Goal: Task Accomplishment & Management: Complete application form

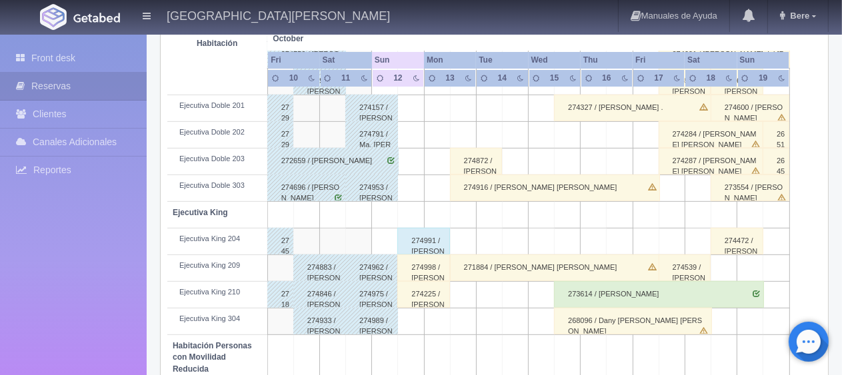
scroll to position [533, 0]
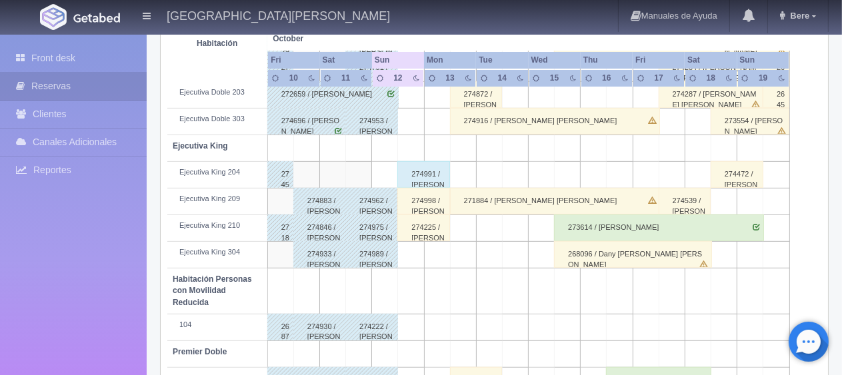
click at [434, 204] on div "274998 / [PERSON_NAME]" at bounding box center [423, 201] width 53 height 27
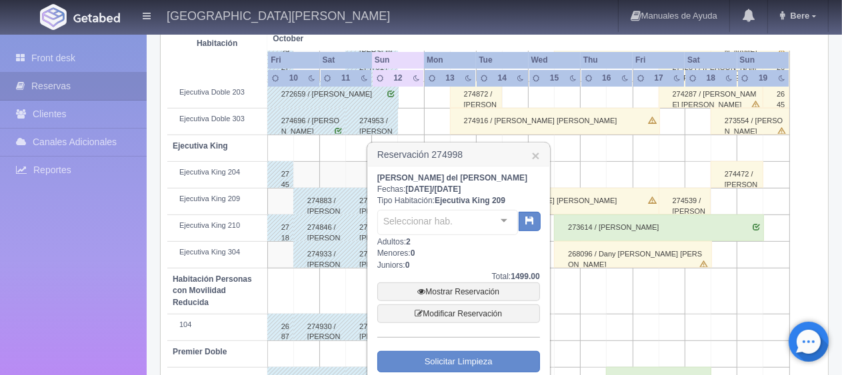
scroll to position [600, 0]
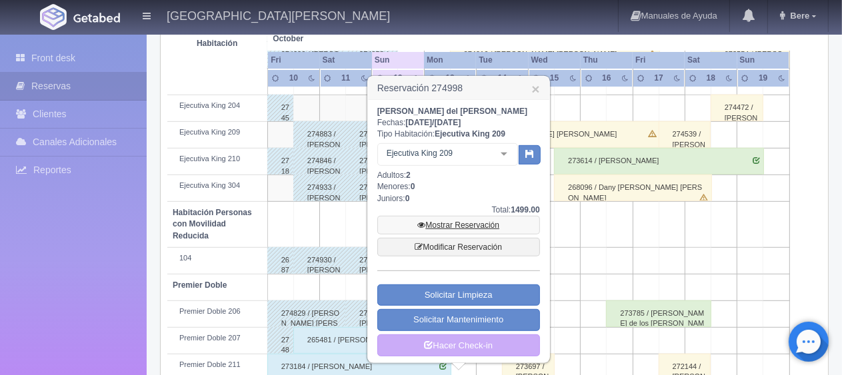
click at [472, 223] on link "Mostrar Reservación" at bounding box center [458, 225] width 163 height 19
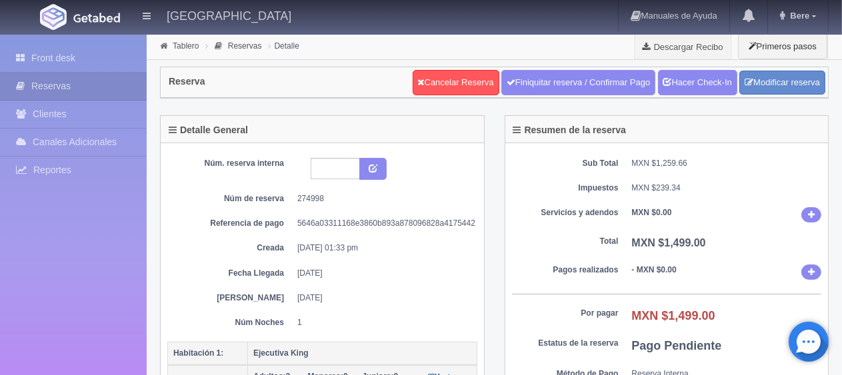
drag, startPoint x: 370, startPoint y: 244, endPoint x: 256, endPoint y: 245, distance: 114.0
click at [256, 245] on div "Núm. reserva interna Núm de reserva 274998 Referencia de pago 5646a03311168e386…" at bounding box center [322, 243] width 310 height 171
click at [401, 255] on div "Núm. reserva interna Núm de reserva 274998 Referencia de pago 5646a03311168e386…" at bounding box center [322, 243] width 310 height 171
click at [101, 65] on link "Front desk" at bounding box center [73, 58] width 147 height 27
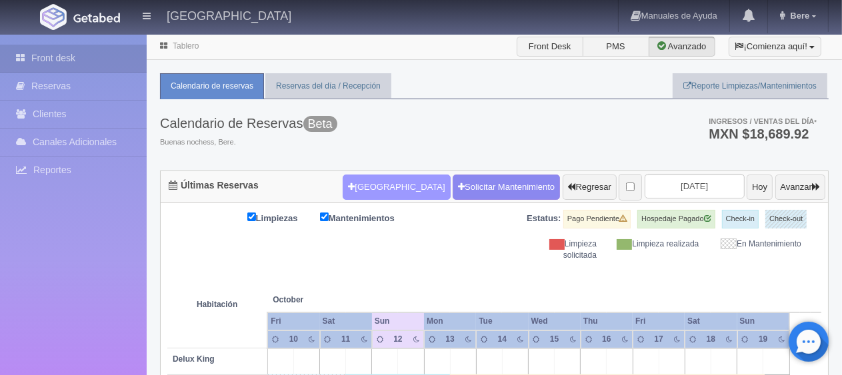
click at [393, 178] on button "[GEOGRAPHIC_DATA]" at bounding box center [396, 187] width 107 height 25
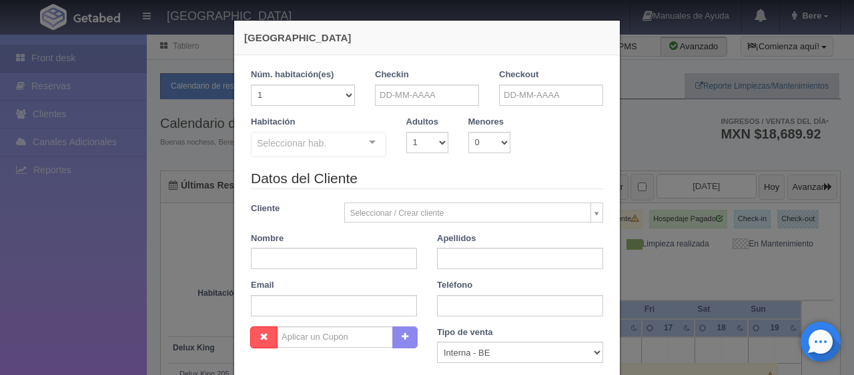
checkbox input "false"
click at [335, 265] on input "text" at bounding box center [334, 258] width 166 height 21
paste input "[PERSON_NAME]"
type input "[PERSON_NAME]"
paste input "Gembis"
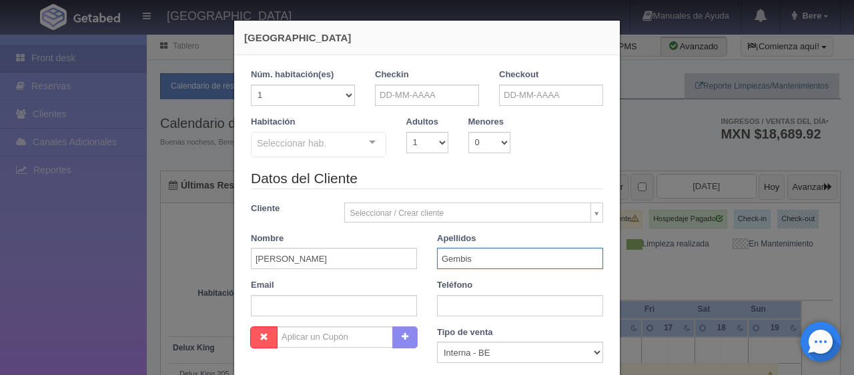
type input "Gembis"
click at [447, 308] on input "text" at bounding box center [520, 305] width 166 height 21
paste input "5203398313"
type input "5203398313"
click at [469, 348] on select "Correo Electronico Interna - BE Llamada OTA Externa Otro WALK IN" at bounding box center [520, 352] width 166 height 21
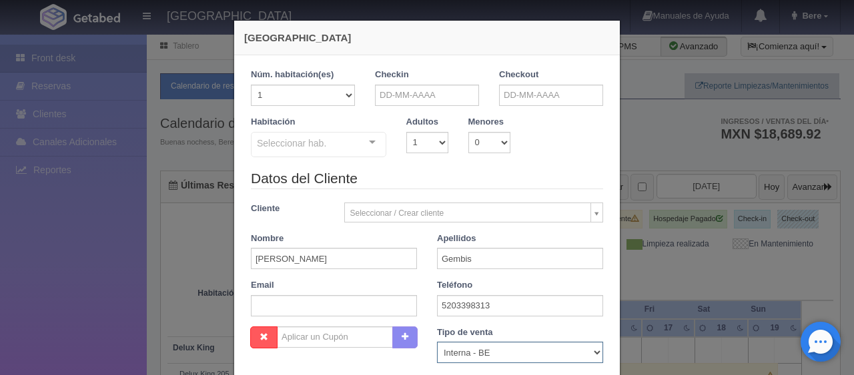
select select "walkin"
click at [437, 342] on select "Correo Electronico Interna - BE Llamada OTA Externa Otro WALK IN" at bounding box center [520, 352] width 166 height 21
click at [355, 307] on input "text" at bounding box center [334, 305] width 166 height 21
click at [422, 91] on input "text" at bounding box center [427, 95] width 104 height 21
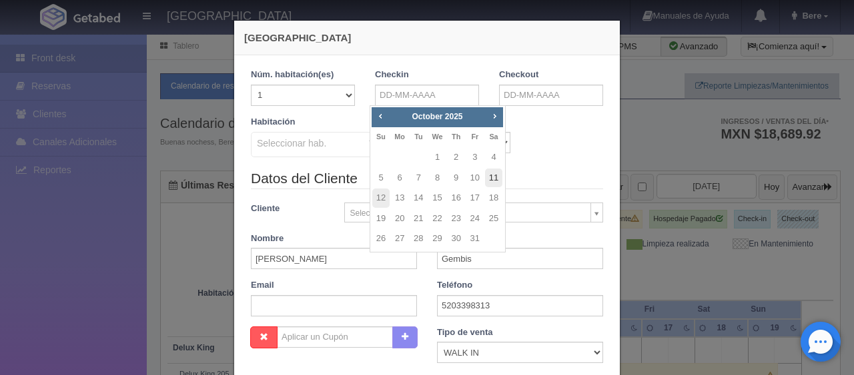
click at [496, 175] on link "11" at bounding box center [493, 178] width 17 height 19
type input "11-10-2025"
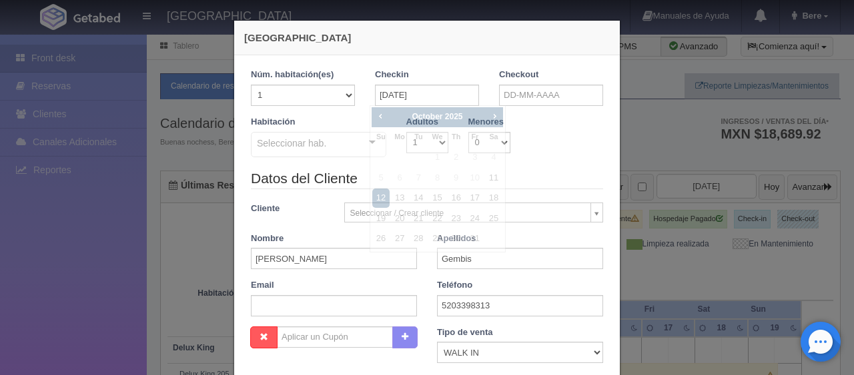
checkbox input "false"
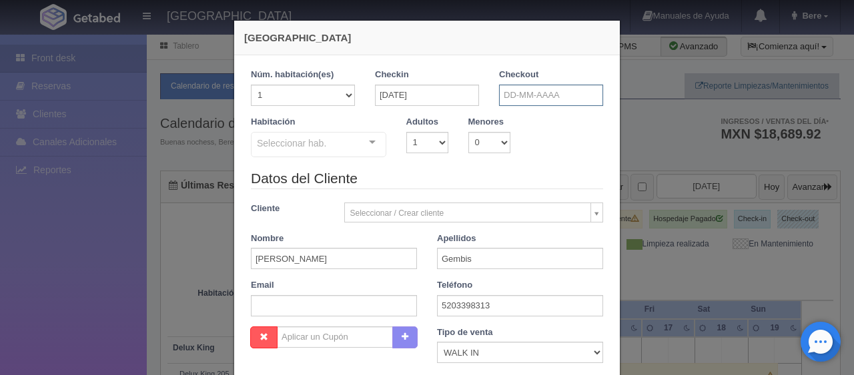
click at [513, 91] on input "text" at bounding box center [551, 95] width 104 height 21
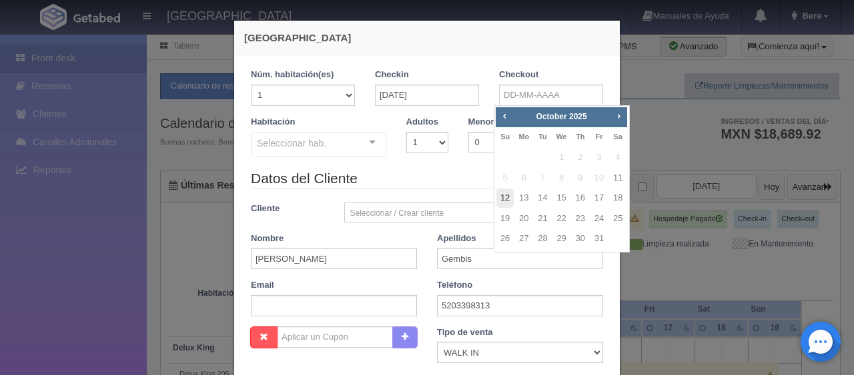
click at [509, 199] on link "12" at bounding box center [504, 198] width 17 height 19
type input "12-10-2025"
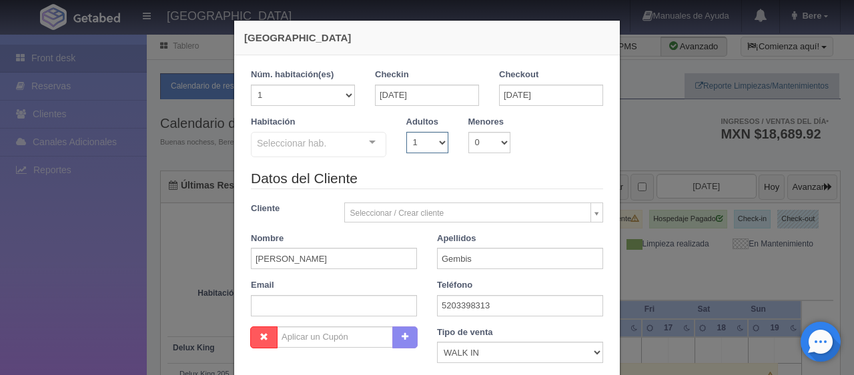
click at [423, 149] on select "1 2 3 4 5 6 7 8 9 10" at bounding box center [427, 142] width 42 height 21
checkbox input "false"
select select "2"
click at [406, 132] on select "1 2 3 4 5 6 7 8 9 10" at bounding box center [427, 142] width 42 height 21
click at [357, 148] on div "Seleccionar hab. SUITE SUITE - Sin asignar SUITE 301 Habitación Personas con Mo…" at bounding box center [318, 145] width 135 height 27
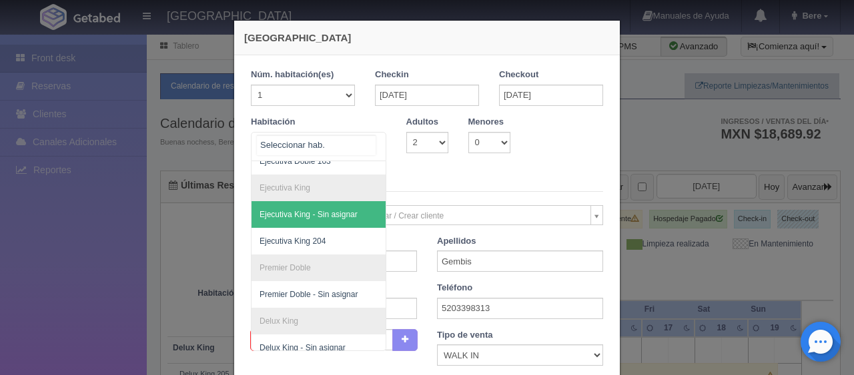
scroll to position [133, 0]
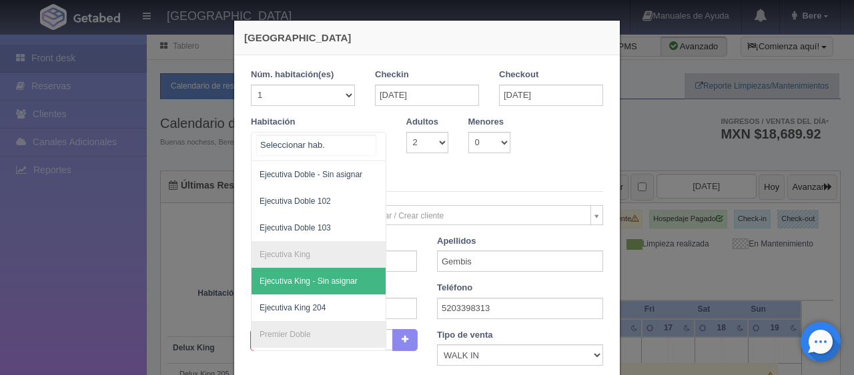
click at [336, 239] on span "Ejecutiva Doble 103" at bounding box center [363, 228] width 224 height 27
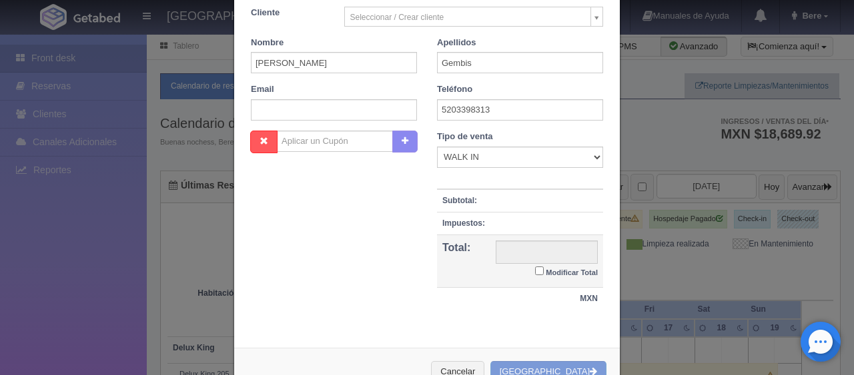
checkbox input "false"
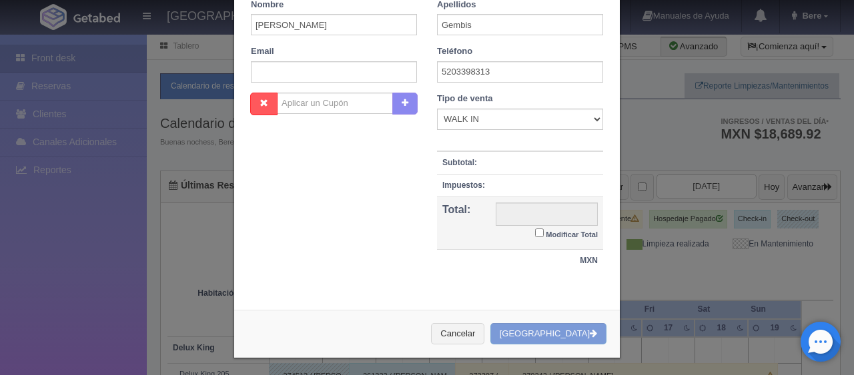
type input "1549.00"
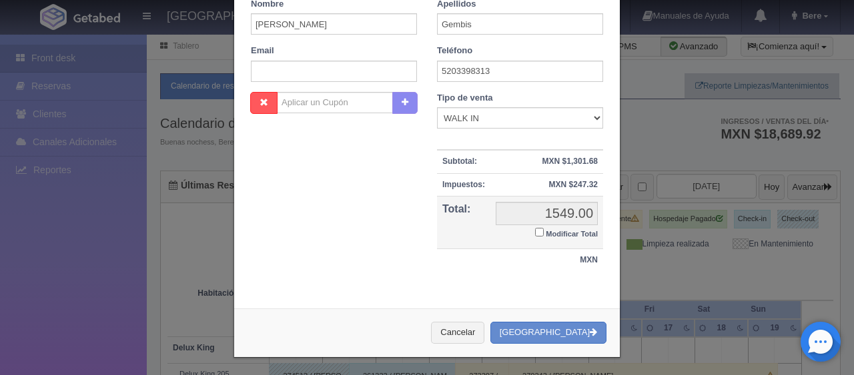
click at [536, 233] on input "Modificar Total" at bounding box center [539, 232] width 9 height 9
checkbox input "true"
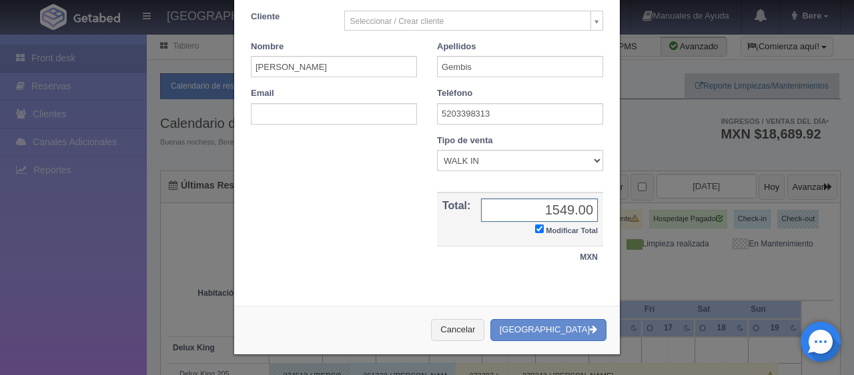
scroll to position [232, 0]
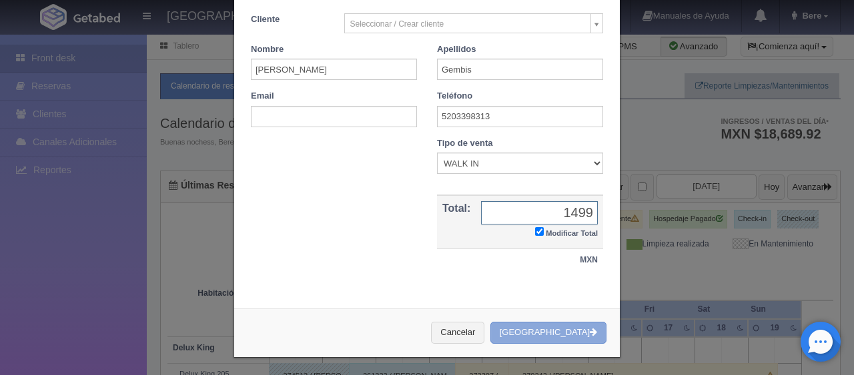
type input "1499"
click at [547, 331] on button "[GEOGRAPHIC_DATA]" at bounding box center [548, 333] width 116 height 22
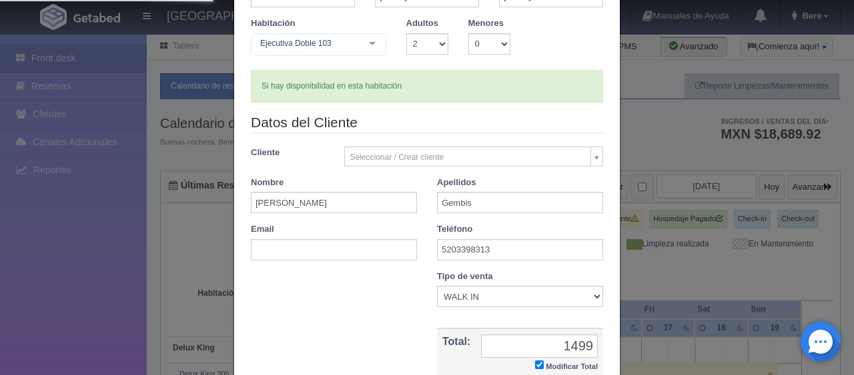
scroll to position [0, 0]
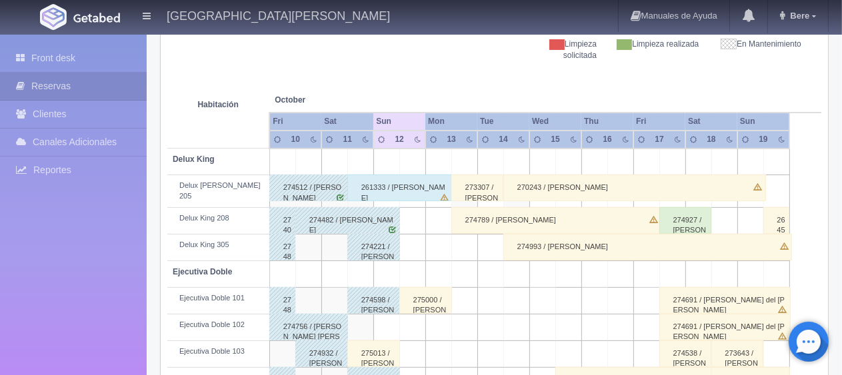
scroll to position [400, 0]
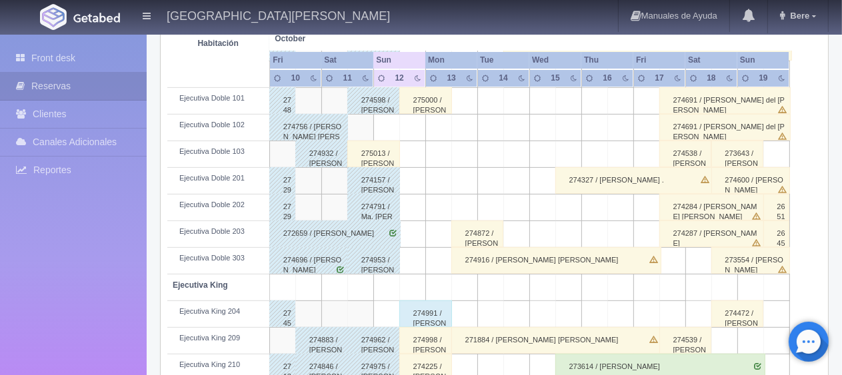
click at [383, 149] on div "275013 / [PERSON_NAME]" at bounding box center [373, 154] width 53 height 27
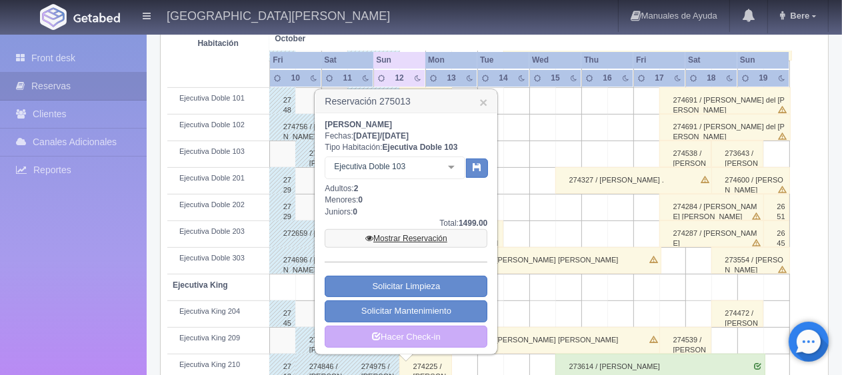
click at [411, 236] on link "Mostrar Reservación" at bounding box center [406, 238] width 163 height 19
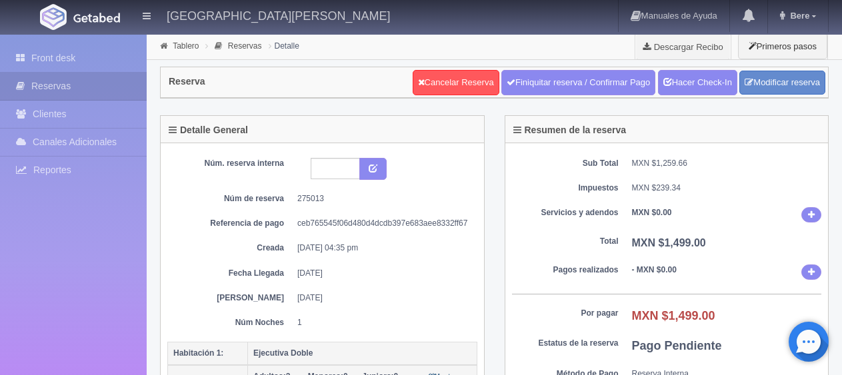
select select "2"
click at [782, 79] on link "Modificar reserva" at bounding box center [783, 83] width 86 height 25
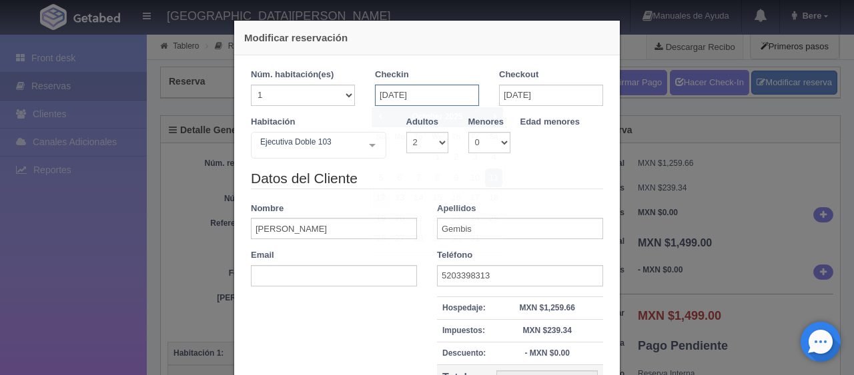
click at [445, 91] on input "[DATE]" at bounding box center [427, 95] width 104 height 21
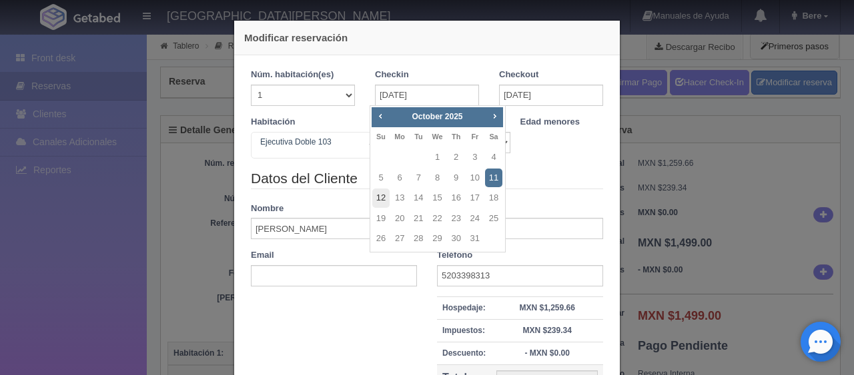
click at [386, 191] on link "12" at bounding box center [380, 198] width 17 height 19
type input "[DATE]"
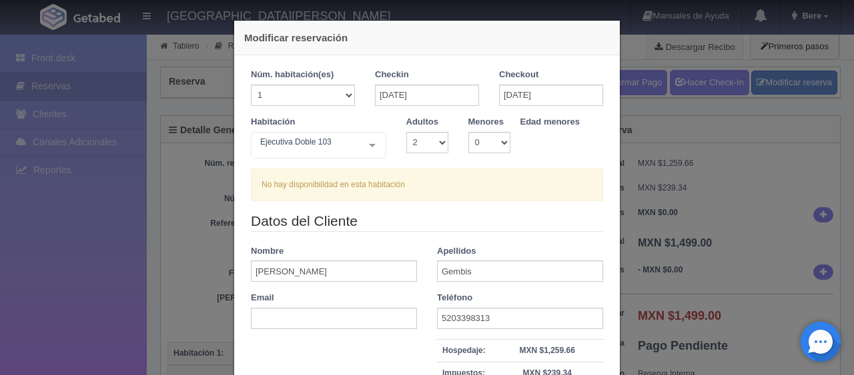
click at [513, 81] on label "Checkout" at bounding box center [518, 75] width 39 height 13
click at [513, 98] on input "[DATE]" at bounding box center [551, 95] width 104 height 21
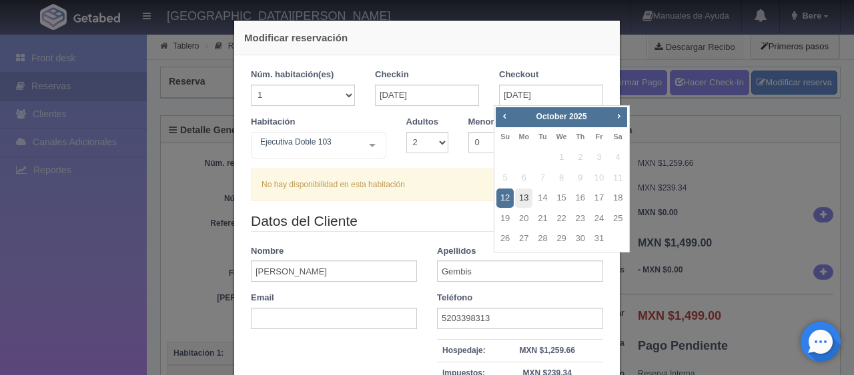
click at [519, 196] on link "13" at bounding box center [523, 198] width 17 height 19
type input "[DATE]"
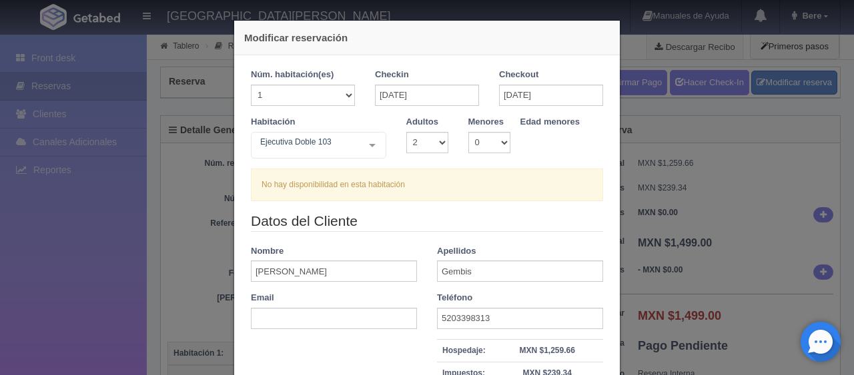
checkbox input "false"
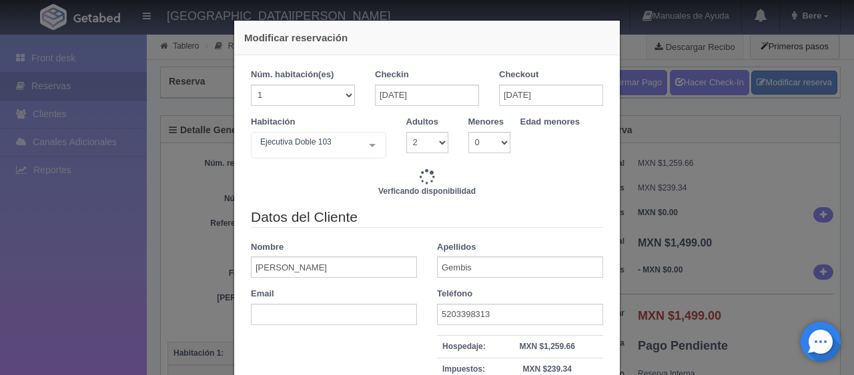
type input "1549.00"
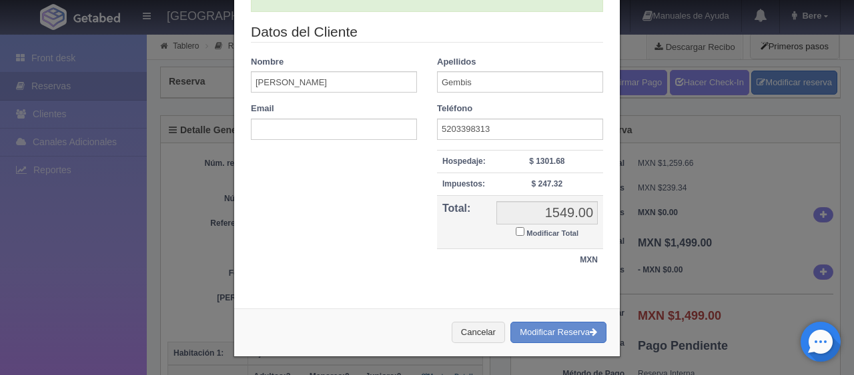
click at [529, 227] on label "Modificar Total" at bounding box center [546, 232] width 63 height 15
click at [524, 227] on input "Modificar Total" at bounding box center [519, 231] width 9 height 9
checkbox input "true"
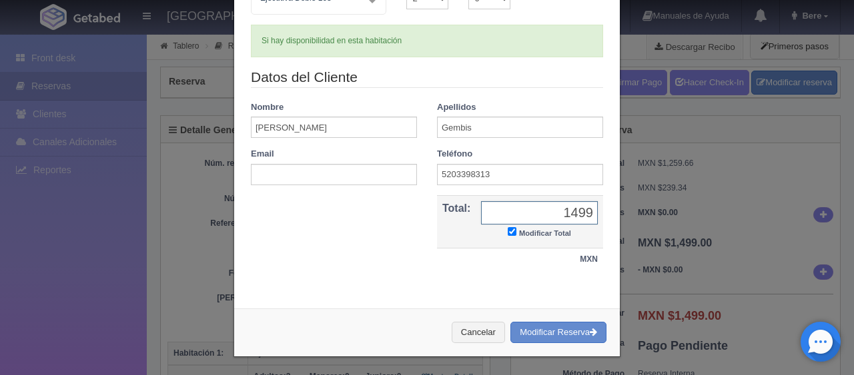
type input "1499"
click at [559, 319] on div "Cancelar Modificar Reserva" at bounding box center [426, 333] width 385 height 49
click at [565, 329] on button "Modificar Reserva" at bounding box center [558, 333] width 96 height 22
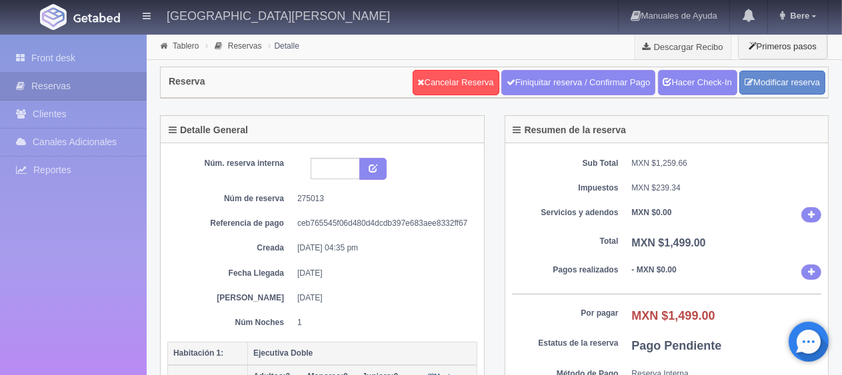
click at [483, 267] on div "Núm. reserva interna Núm de reserva 275013 Referencia de pago ceb765545f06d480d…" at bounding box center [322, 277] width 323 height 269
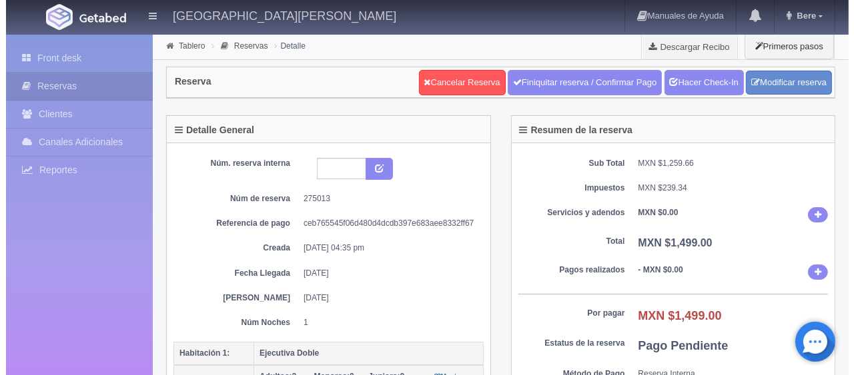
scroll to position [200, 0]
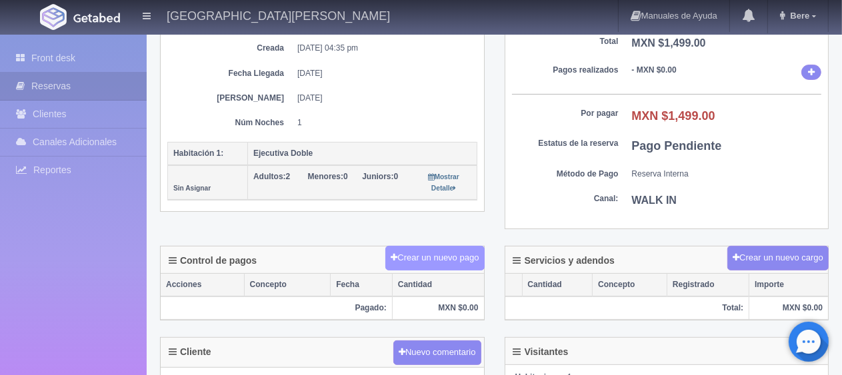
click at [429, 255] on button "Crear un nuevo pago" at bounding box center [434, 258] width 99 height 25
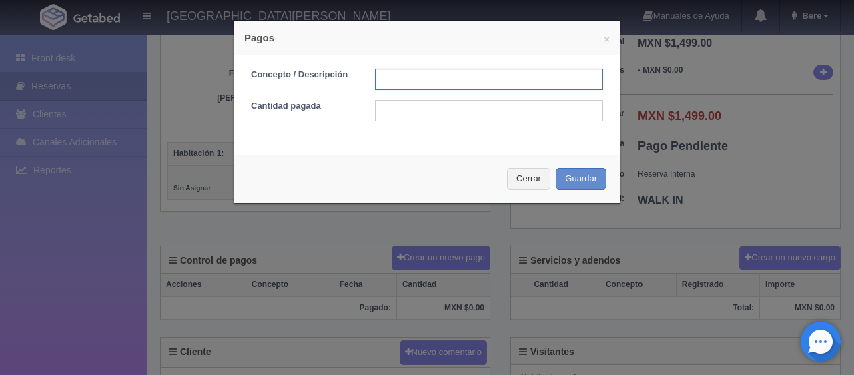
click at [451, 78] on input "text" at bounding box center [489, 79] width 228 height 21
type input "Total Tarjeta"
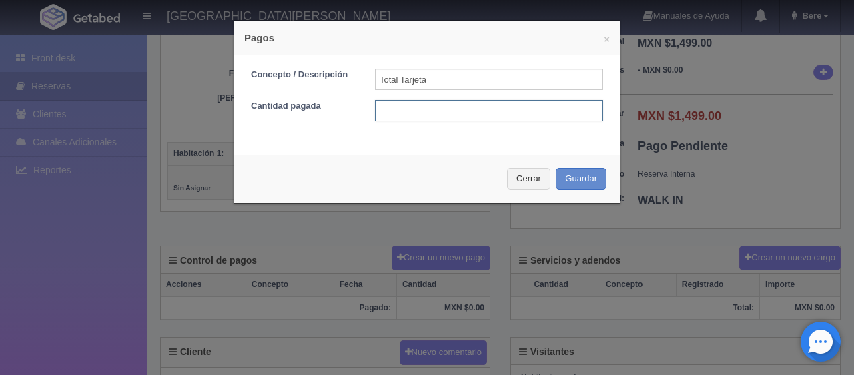
click at [477, 111] on input "text" at bounding box center [489, 110] width 228 height 21
type input "1499"
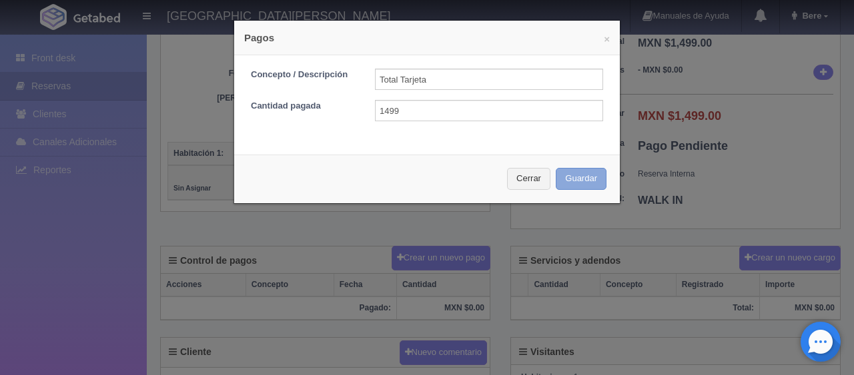
click at [563, 173] on button "Guardar" at bounding box center [580, 179] width 51 height 22
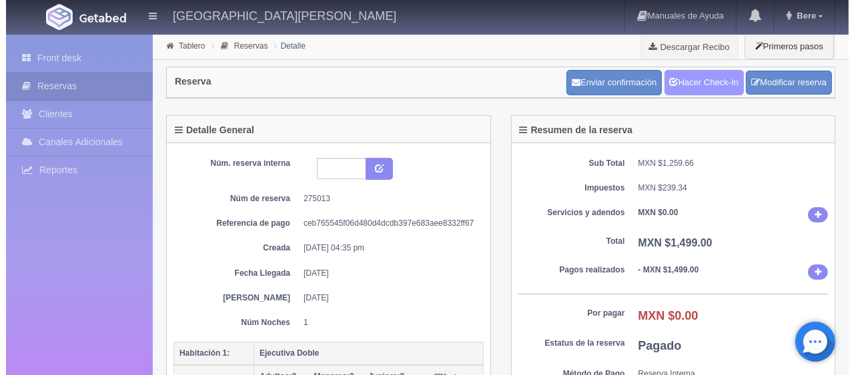
scroll to position [267, 0]
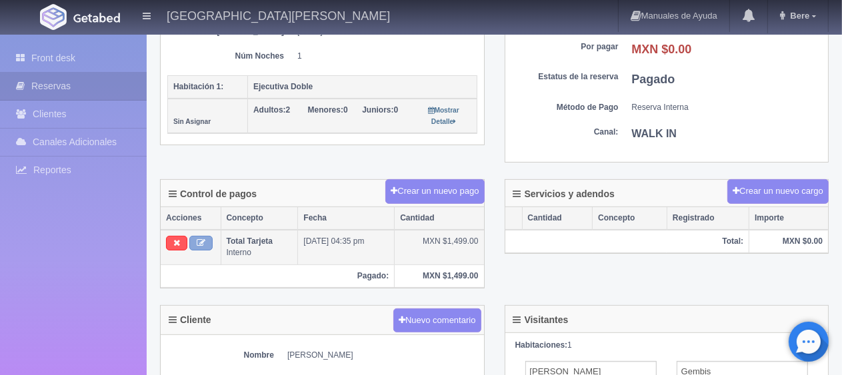
click at [197, 241] on icon at bounding box center [201, 243] width 9 height 9
type input "Total Tarjeta"
type input "1499.00"
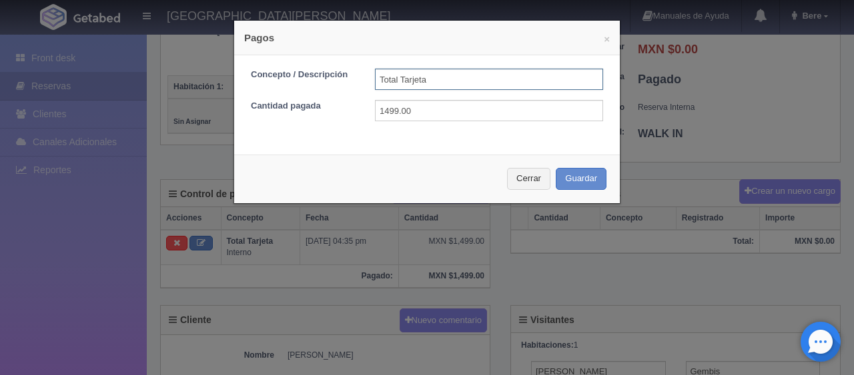
drag, startPoint x: 450, startPoint y: 80, endPoint x: 335, endPoint y: 88, distance: 115.0
click at [335, 88] on div "Concepto / Descripción Total Tarjeta" at bounding box center [427, 79] width 372 height 21
click at [439, 79] on input "text" at bounding box center [489, 79] width 228 height 21
type input "Total Efectivo"
click at [482, 103] on input "1499.00" at bounding box center [489, 110] width 228 height 21
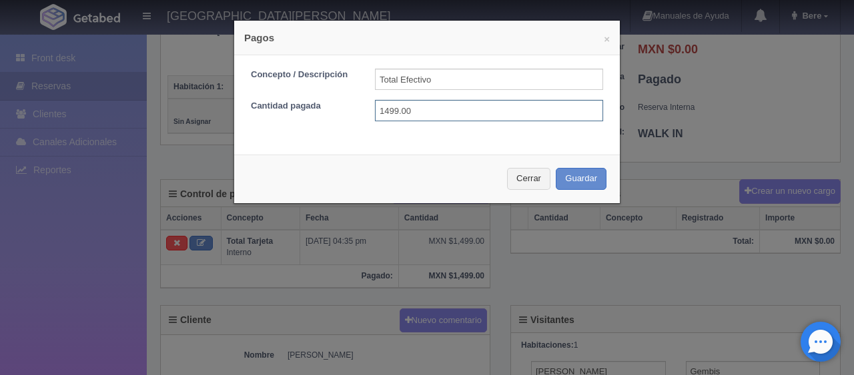
drag, startPoint x: 317, startPoint y: 113, endPoint x: 307, endPoint y: 113, distance: 9.4
click at [307, 113] on div "Cantidad pagada 1499.00" at bounding box center [427, 110] width 372 height 21
click at [441, 78] on input "Total Efectivo" at bounding box center [489, 79] width 228 height 21
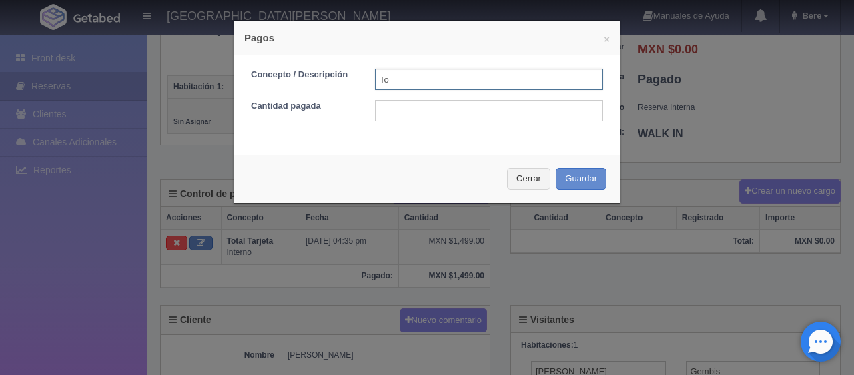
type input "T"
click at [467, 81] on input "text" at bounding box center [489, 79] width 228 height 21
type input "pago en efectivo"
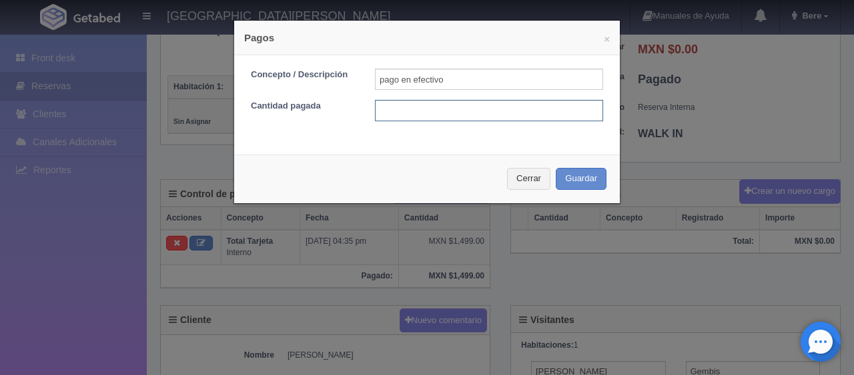
click at [469, 110] on input "text" at bounding box center [489, 110] width 228 height 21
type input "1399"
click at [616, 165] on div "× Pagos Concepto / Descripción pago en efectivo Cantidad pagada 1399 Cerrar Gua…" at bounding box center [427, 112] width 400 height 224
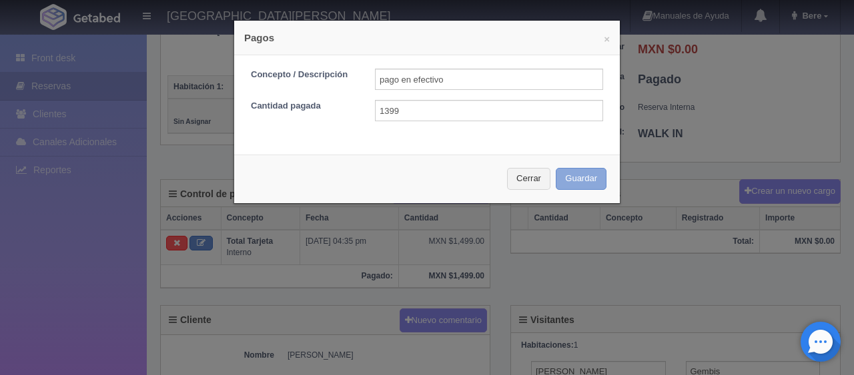
click at [598, 171] on button "Guardar" at bounding box center [580, 179] width 51 height 22
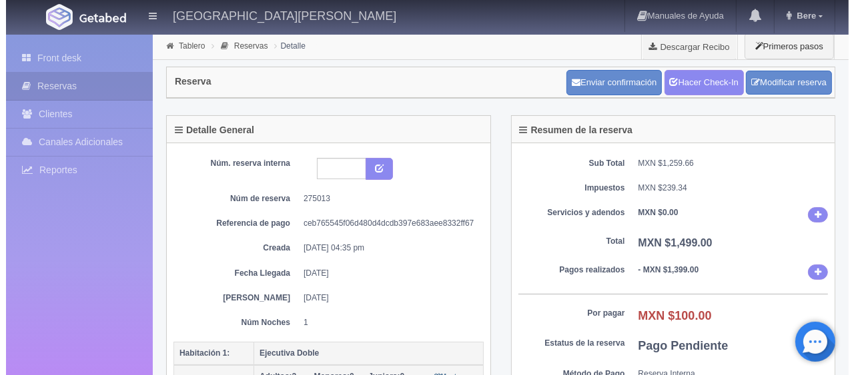
scroll to position [267, 0]
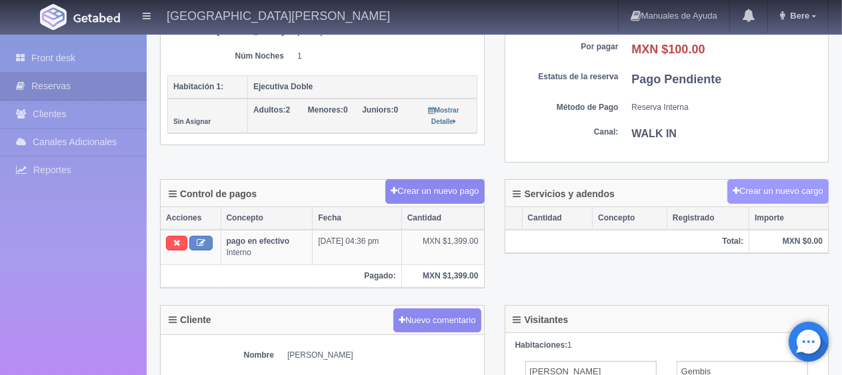
click at [756, 190] on button "Crear un nuevo cargo" at bounding box center [778, 191] width 101 height 25
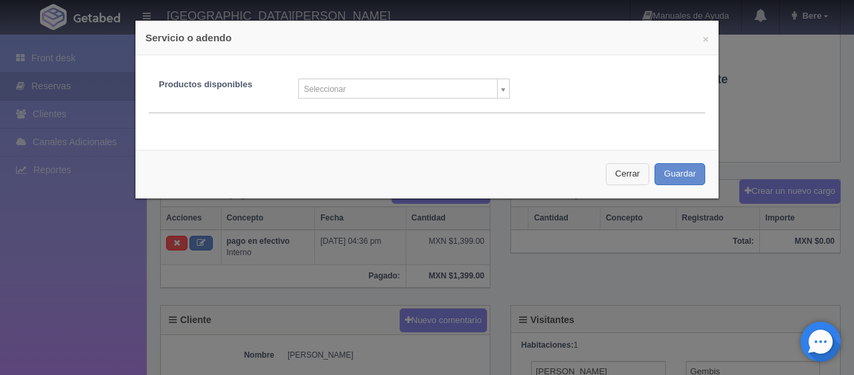
click at [618, 174] on button "Cerrar" at bounding box center [626, 174] width 43 height 22
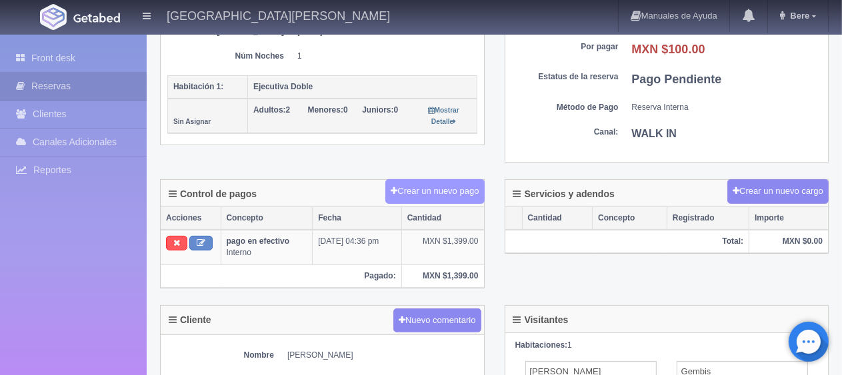
click at [416, 193] on button "Crear un nuevo pago" at bounding box center [434, 191] width 99 height 25
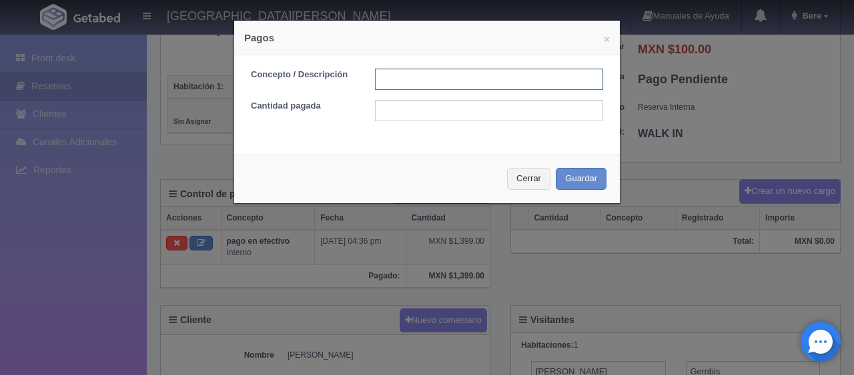
click at [396, 81] on input "text" at bounding box center [489, 79] width 228 height 21
type input "f"
type input "descuento"
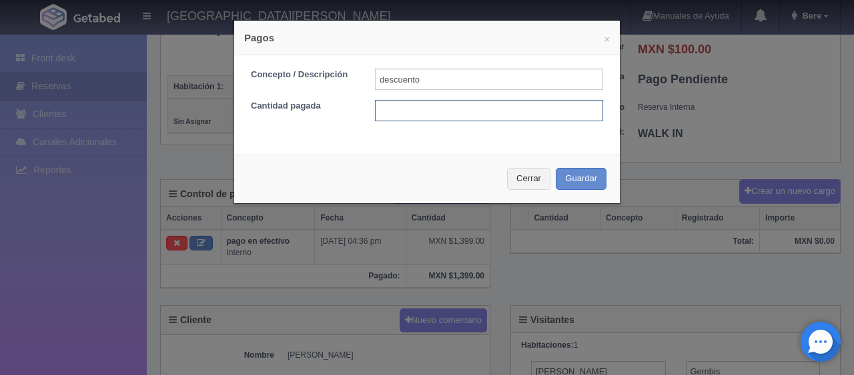
click at [461, 116] on input "text" at bounding box center [489, 110] width 228 height 21
type input "100"
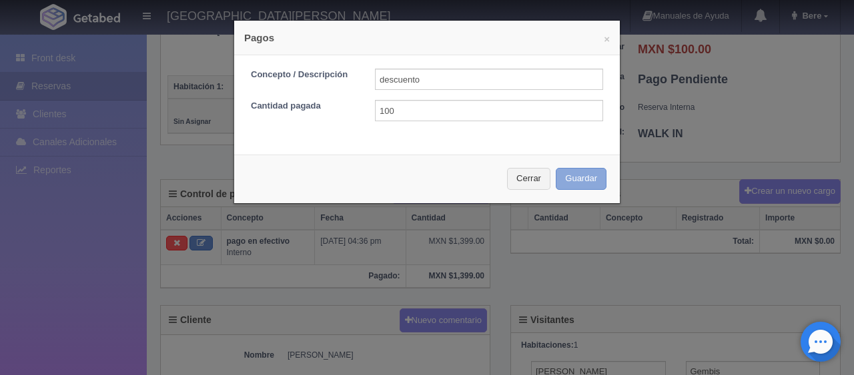
click at [558, 171] on button "Guardar" at bounding box center [580, 179] width 51 height 22
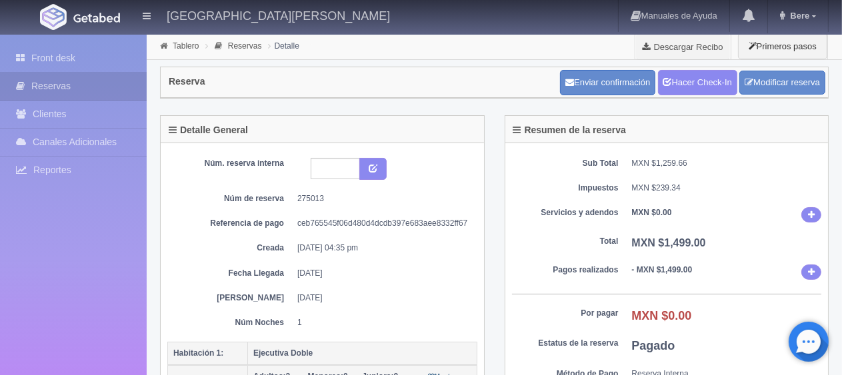
click at [647, 151] on div "Sub Total MXN $1,259.66 Impuestos MXN $239.34 Servicios y adendos MXN $0.00 Tot…" at bounding box center [666, 286] width 323 height 286
click at [689, 76] on link "Hacer Check-In" at bounding box center [697, 82] width 79 height 25
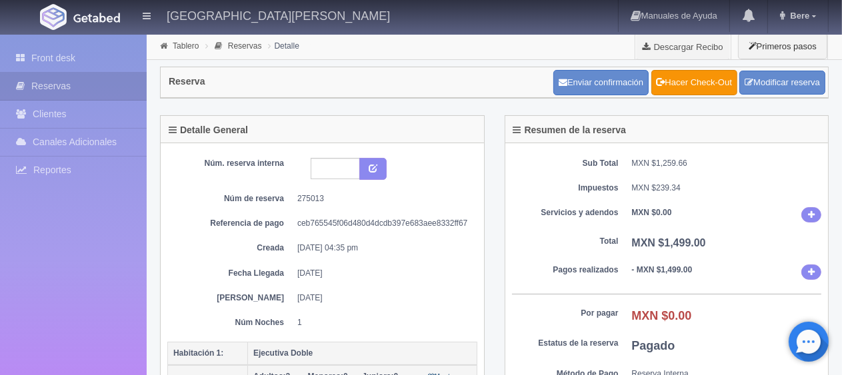
click at [491, 225] on div "Detalle General Núm. reserva interna Núm de reserva 275013 Referencia de pago c…" at bounding box center [322, 272] width 345 height 314
click at [50, 54] on link "Front desk" at bounding box center [73, 58] width 147 height 27
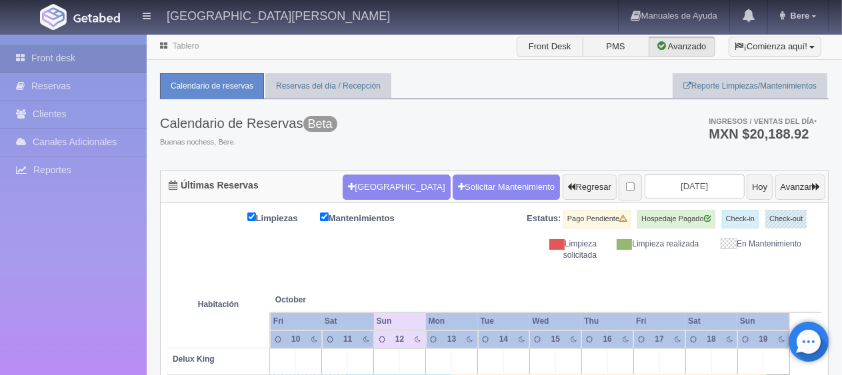
click at [459, 247] on div "Limpiezas Mantenimientos Estatus: Pago Pendiente Hospedaje Pagado Check-in Chec…" at bounding box center [494, 235] width 654 height 51
click at [439, 254] on div "Limpiezas Mantenimientos Estatus: Pago Pendiente Hospedaje Pagado Check-in Chec…" at bounding box center [494, 235] width 654 height 51
click at [559, 280] on th at bounding box center [568, 286] width 78 height 51
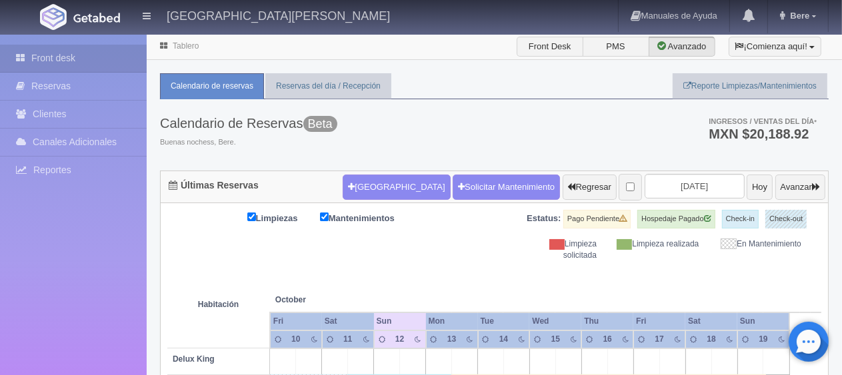
click at [559, 280] on th at bounding box center [568, 286] width 78 height 51
drag, startPoint x: 764, startPoint y: 245, endPoint x: 412, endPoint y: 211, distance: 353.1
click at [412, 211] on div "Limpiezas Mantenimientos Estatus: Pago Pendiente Hospedaje Pagado Check-in Chec…" at bounding box center [494, 235] width 654 height 51
click at [491, 265] on th at bounding box center [491, 286] width 78 height 51
